Goal: Information Seeking & Learning: Find specific fact

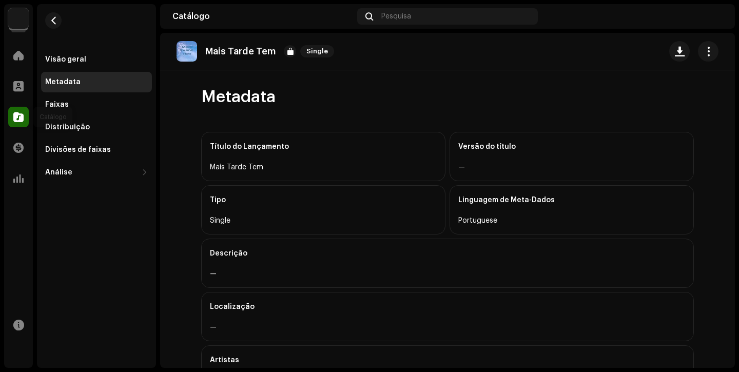
scroll to position [246, 0]
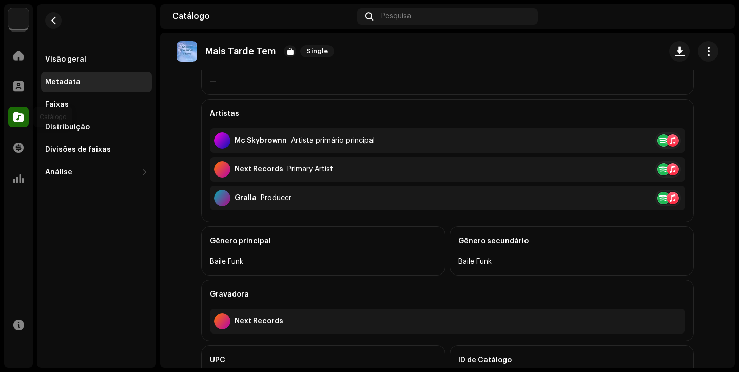
click at [17, 113] on span at bounding box center [18, 117] width 10 height 8
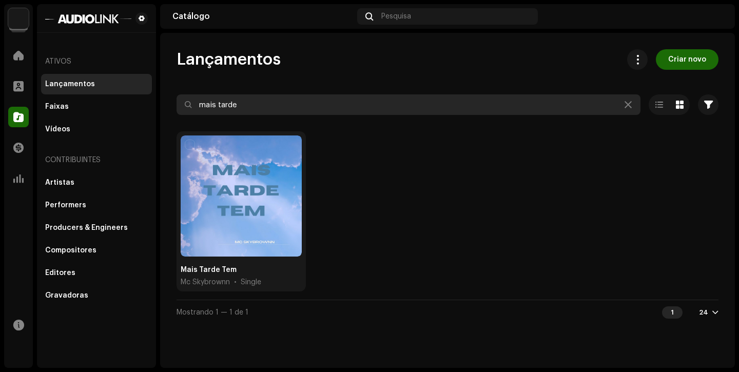
drag, startPoint x: 255, startPoint y: 98, endPoint x: 64, endPoint y: 89, distance: 191.2
click at [86, 89] on div "Next Records Home Perfil Catálogo Transações Análise Recursos Ativos Lançamento…" at bounding box center [369, 186] width 739 height 372
drag, startPoint x: 264, startPoint y: 104, endPoint x: 126, endPoint y: 95, distance: 138.4
click at [128, 95] on div "Next Records Home Perfil Catálogo Transações Análise Recursos Ativos Lançamento…" at bounding box center [369, 186] width 739 height 372
type input "mc damata"
